Goal: Navigation & Orientation: Find specific page/section

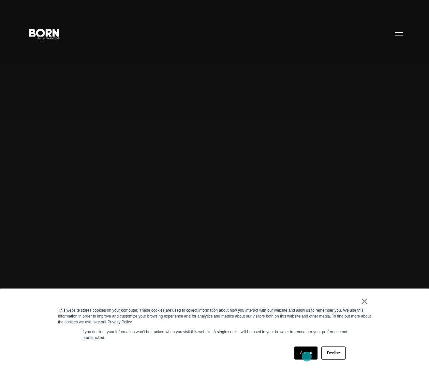
click at [307, 357] on link "Accept" at bounding box center [305, 353] width 23 height 13
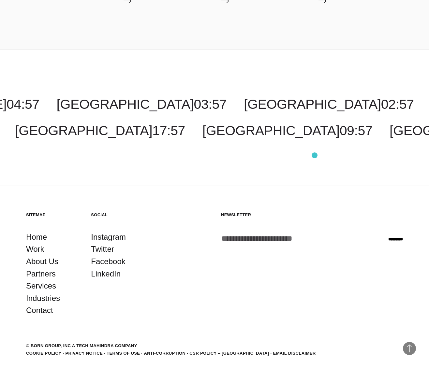
scroll to position [2378, 0]
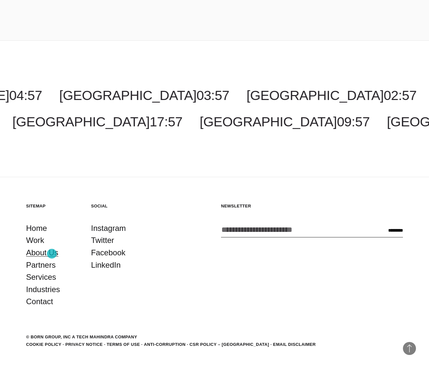
click at [52, 254] on link "About Us" at bounding box center [42, 253] width 32 height 12
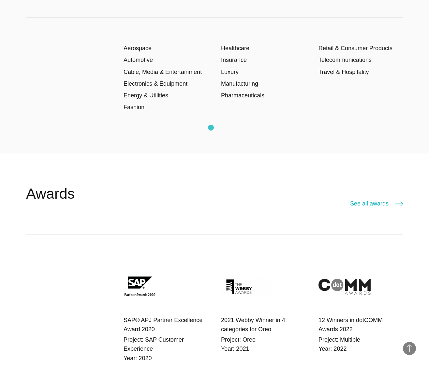
scroll to position [1525, 0]
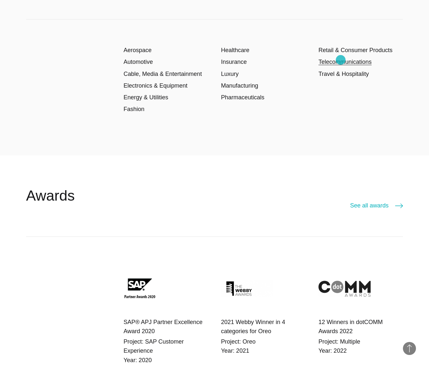
click at [340, 61] on link "Telecommunications" at bounding box center [344, 62] width 53 height 7
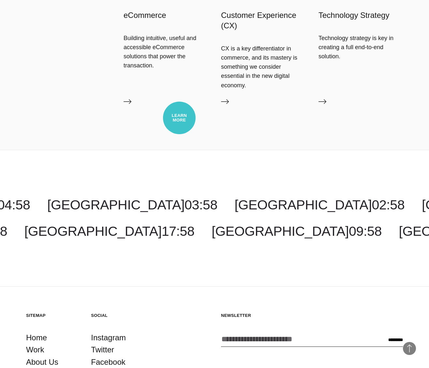
scroll to position [2914, 0]
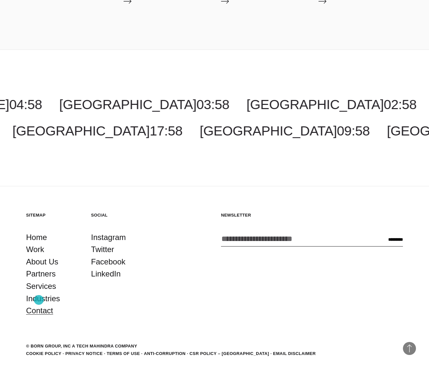
click at [39, 305] on link "Contact" at bounding box center [39, 311] width 27 height 12
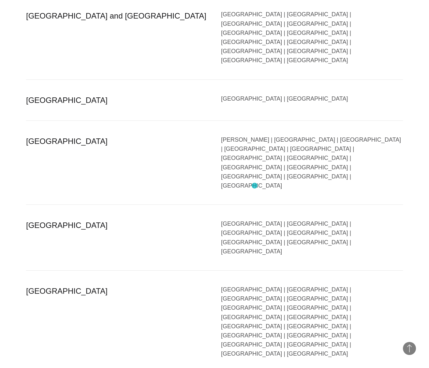
scroll to position [1483, 0]
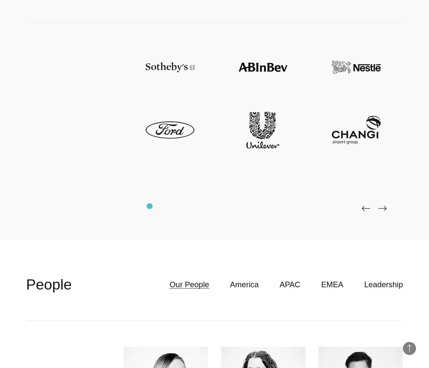
scroll to position [1979, 0]
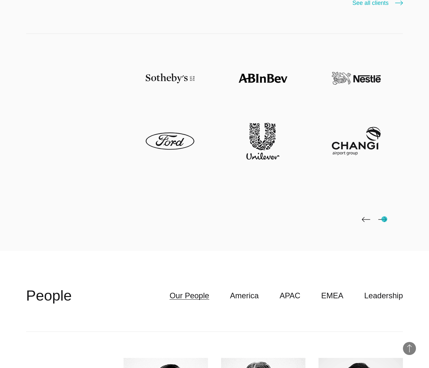
click at [384, 219] on img at bounding box center [382, 219] width 8 height 5
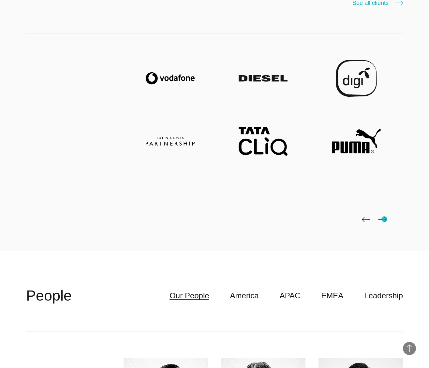
click at [384, 219] on img at bounding box center [382, 219] width 8 height 5
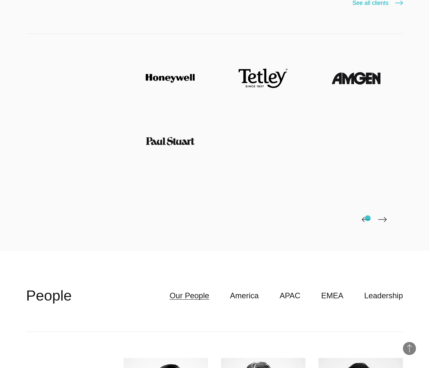
click at [367, 219] on img at bounding box center [366, 219] width 8 height 5
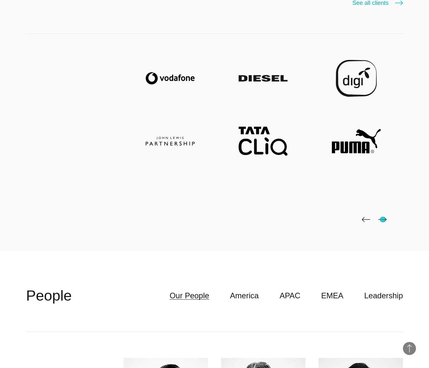
click at [383, 220] on img at bounding box center [382, 219] width 8 height 5
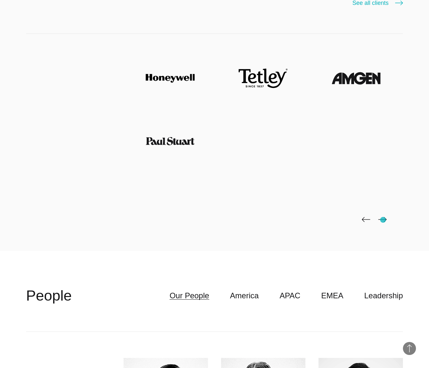
click at [383, 220] on img at bounding box center [382, 219] width 8 height 5
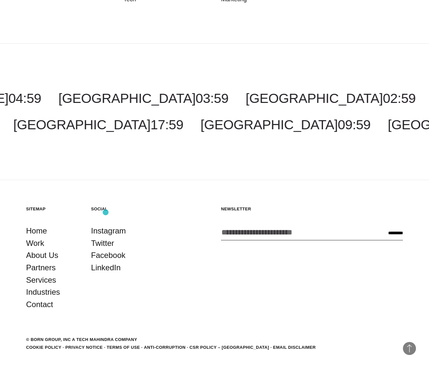
scroll to position [2576, 0]
